Goal: Communication & Community: Share content

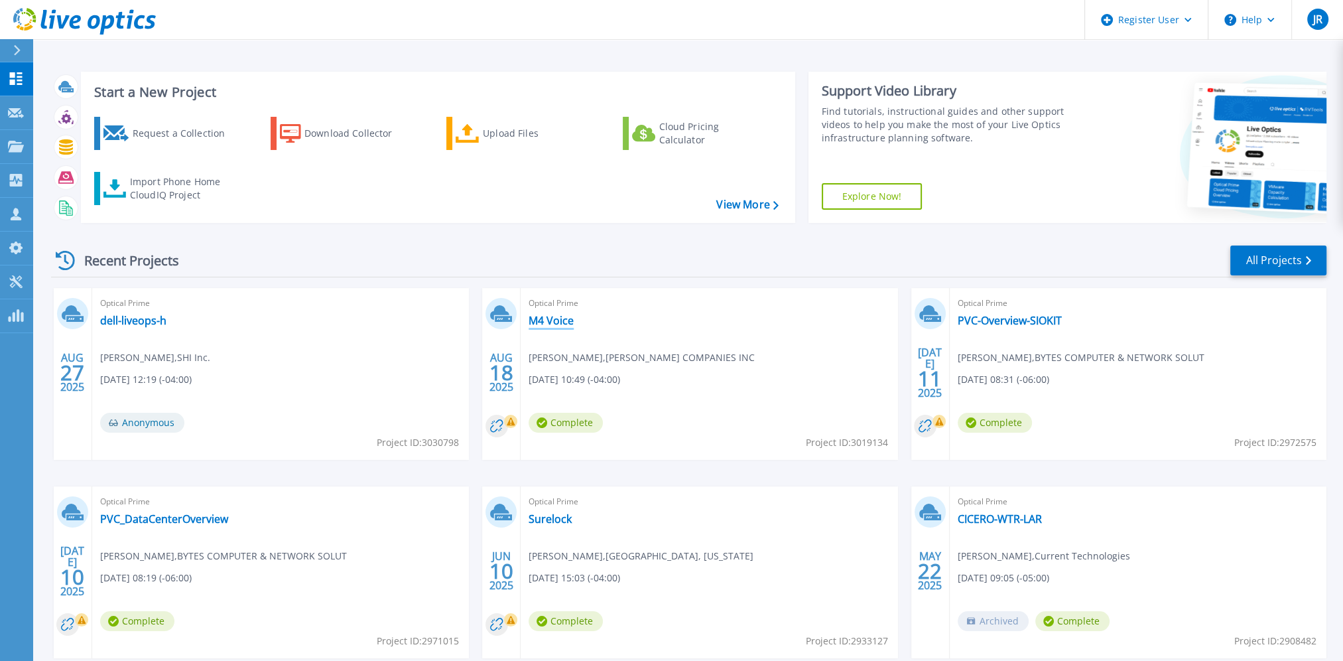
click at [565, 316] on link "M4 Voice" at bounding box center [551, 320] width 45 height 13
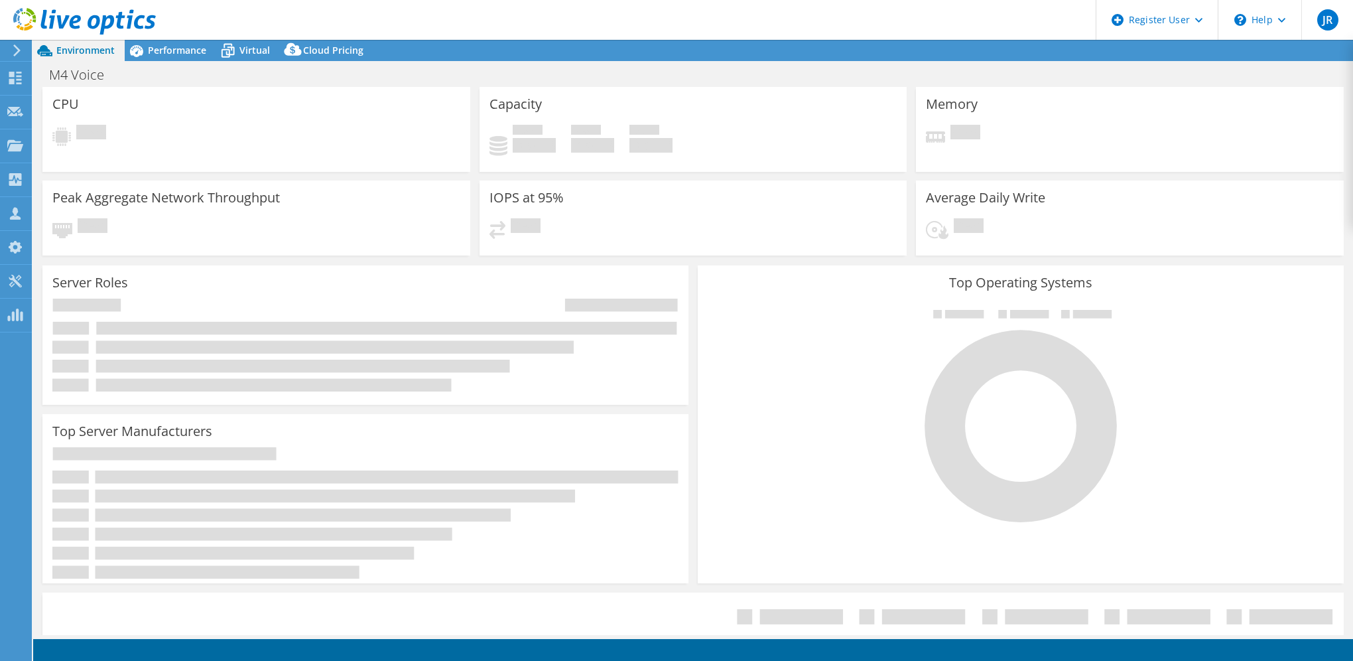
select select "USD"
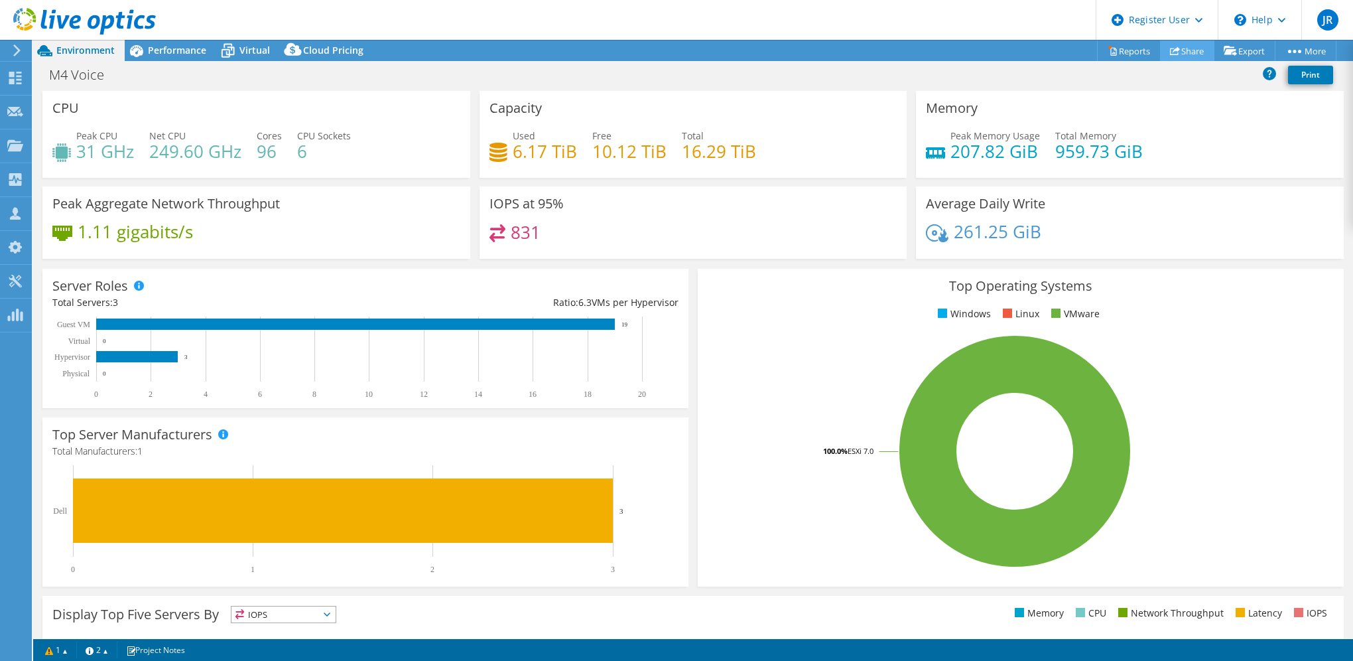
click at [1173, 46] on icon at bounding box center [1175, 51] width 10 height 10
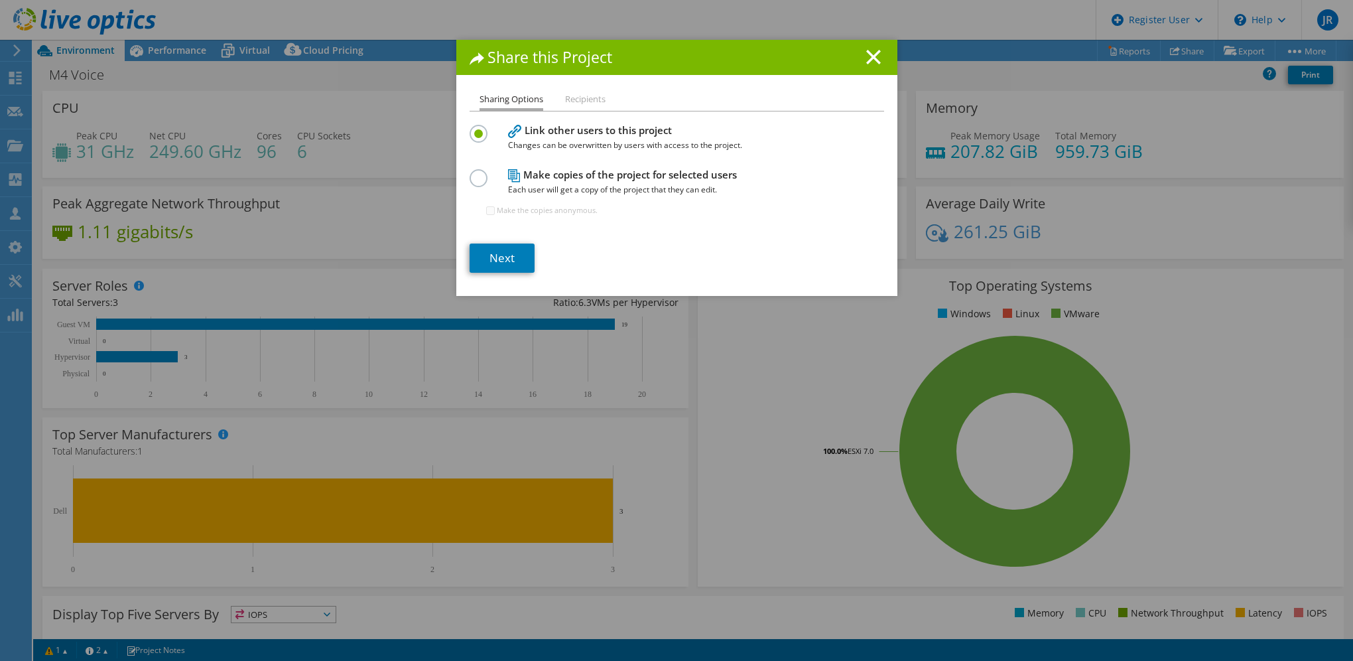
click at [475, 172] on label at bounding box center [481, 170] width 23 height 3
click at [0, 0] on input "radio" at bounding box center [0, 0] width 0 height 0
click at [519, 252] on link "Next" at bounding box center [502, 257] width 65 height 29
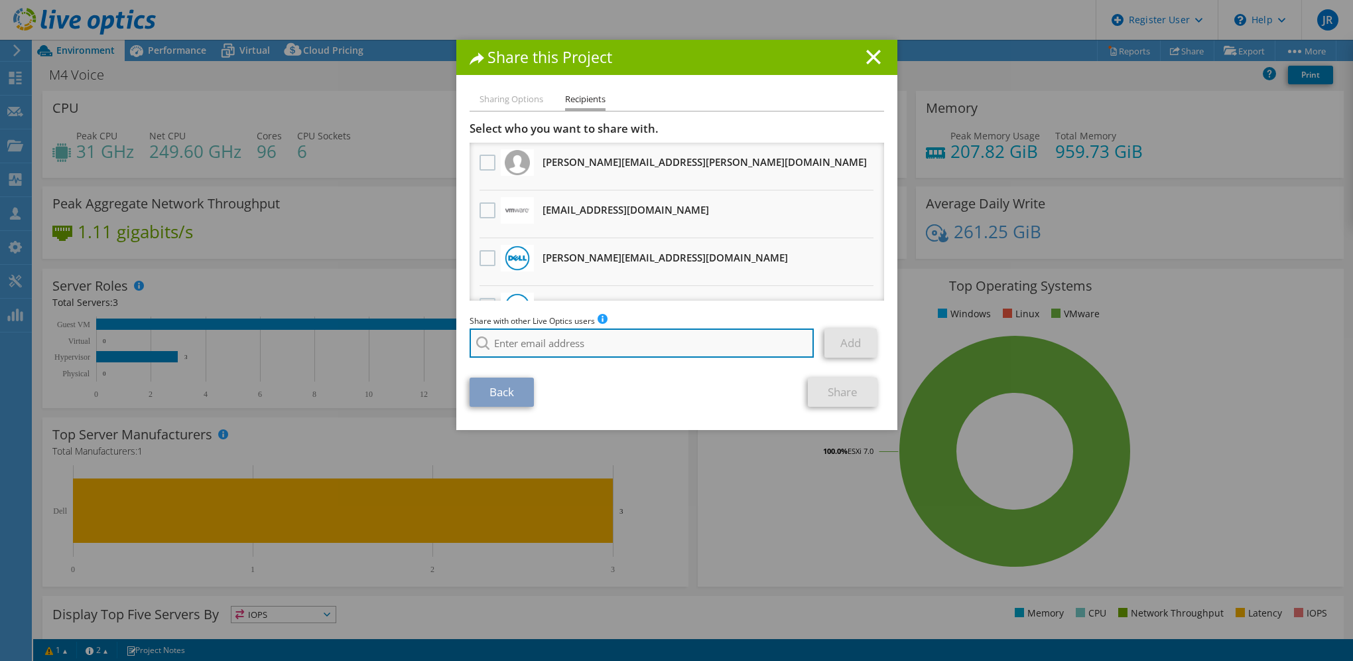
click at [519, 349] on input "search" at bounding box center [642, 342] width 345 height 29
paste input "cordeelia_clarke@shi.com"
type input "cordeelia_clarke@shi.com"
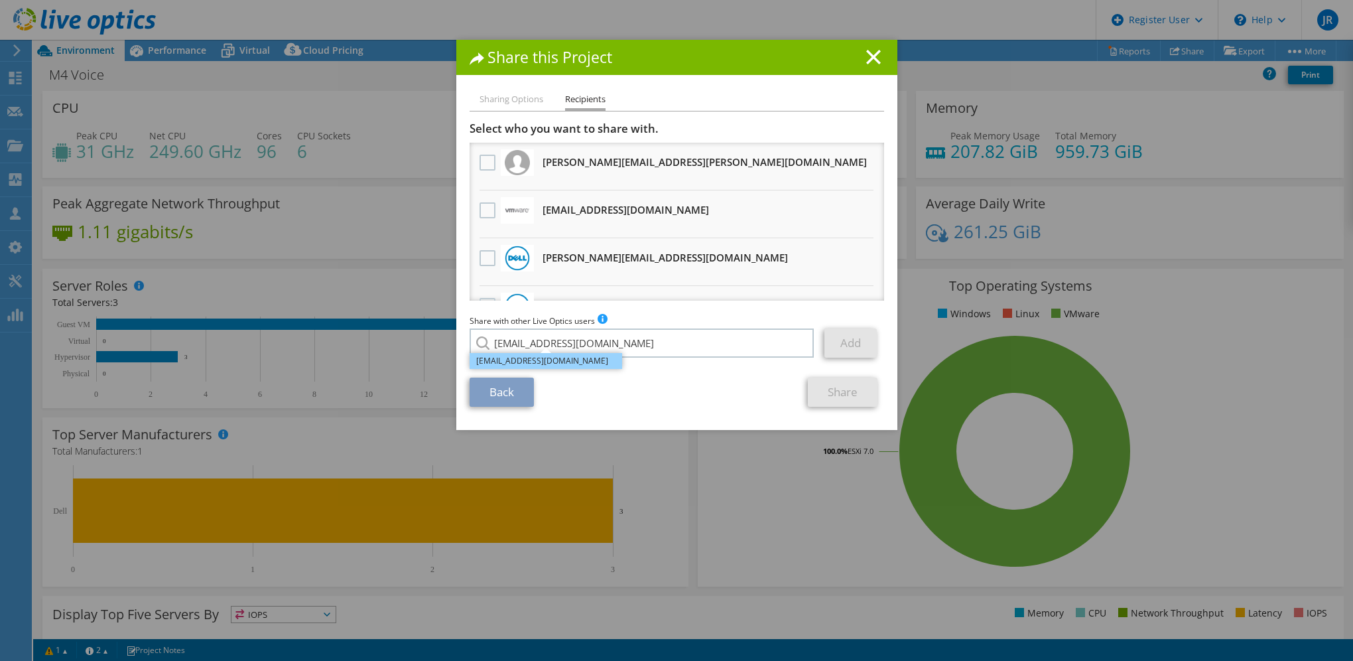
click at [555, 360] on li "cordeelia_clarke@shi.com" at bounding box center [546, 361] width 153 height 16
click at [857, 338] on link "Add" at bounding box center [851, 342] width 52 height 29
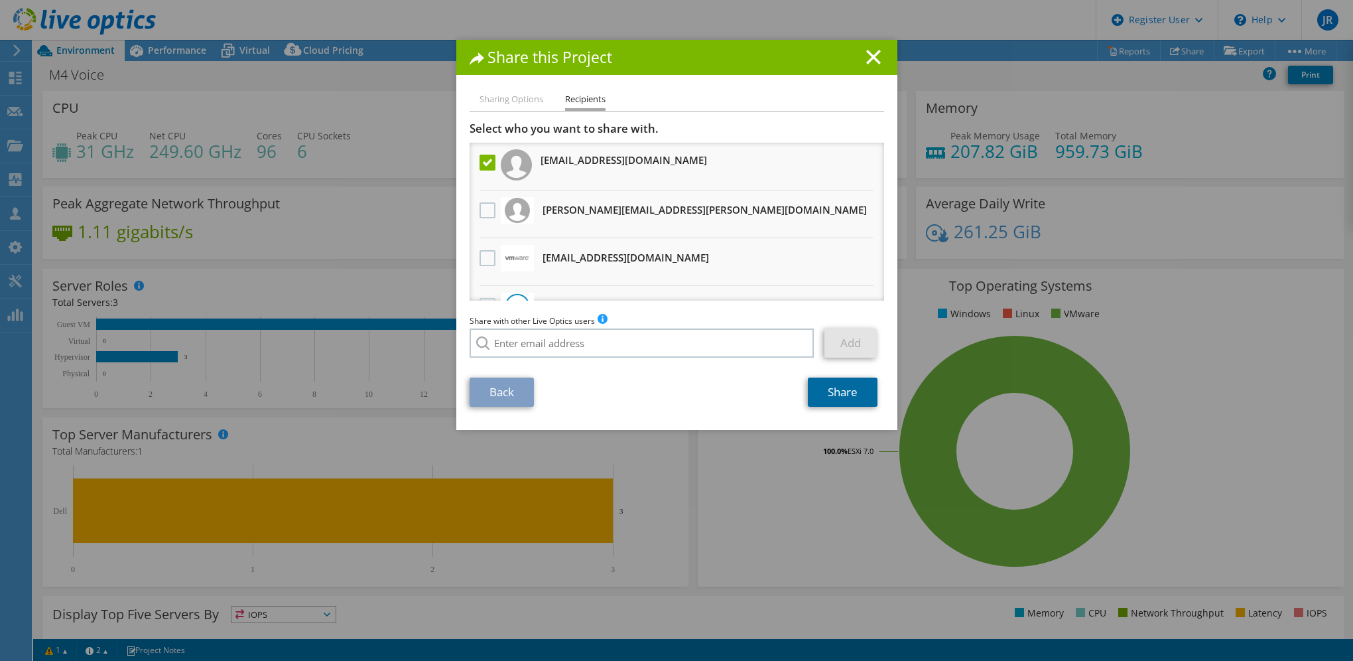
click at [857, 395] on link "Share" at bounding box center [843, 391] width 70 height 29
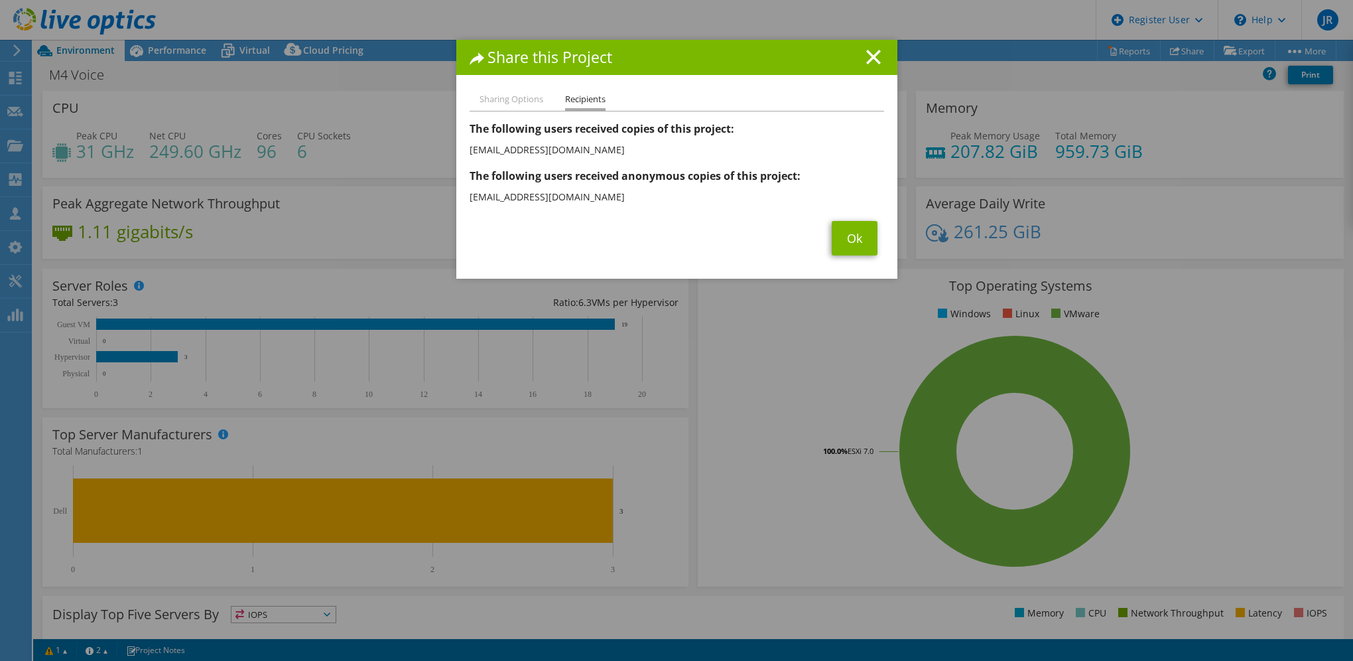
click at [347, 235] on div "Share this Project Sharing Options Recipients Link other users to this project …" at bounding box center [676, 330] width 1353 height 581
